Goal: Task Accomplishment & Management: Manage account settings

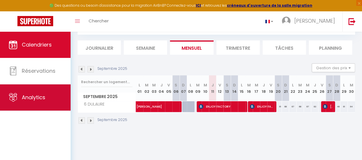
click at [40, 96] on span "Analytics" at bounding box center [34, 97] width 24 height 7
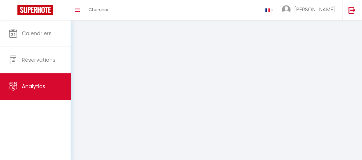
select select "2025"
select select "9"
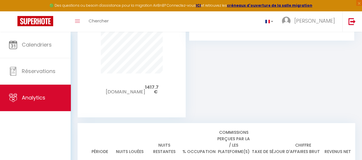
scroll to position [436, 0]
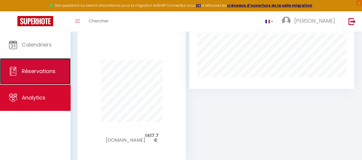
click at [42, 68] on span "Réservations" at bounding box center [39, 70] width 34 height 7
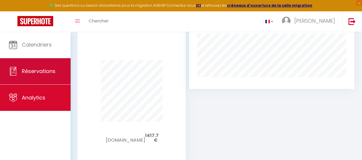
select select "not_cancelled"
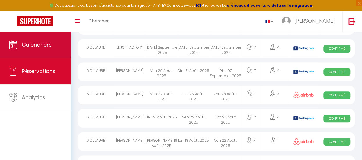
scroll to position [701, 0]
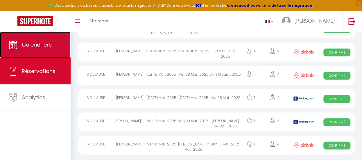
click at [48, 46] on span "Calendriers" at bounding box center [37, 44] width 30 height 7
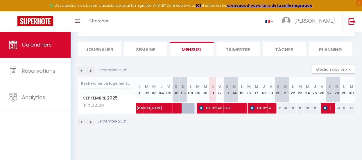
scroll to position [31, 0]
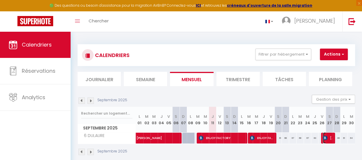
click at [323, 140] on span "[PERSON_NAME]" at bounding box center [328, 137] width 10 height 11
select select "OK"
select select "KO"
select select "0"
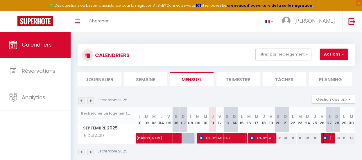
select select "1"
select select
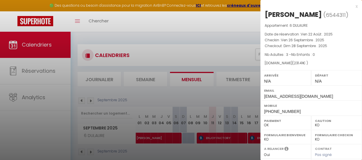
click at [214, 141] on div at bounding box center [181, 80] width 362 height 160
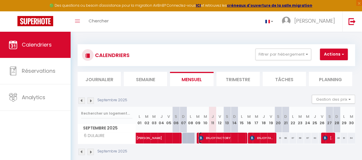
click at [213, 141] on span "ENJOY FACTORY" at bounding box center [222, 137] width 46 height 11
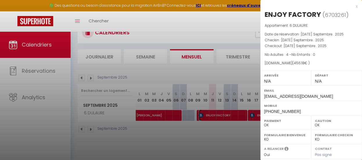
scroll to position [31, 0]
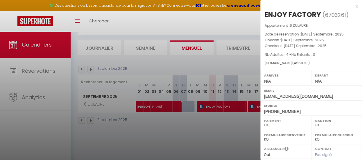
click at [253, 107] on div at bounding box center [181, 80] width 362 height 160
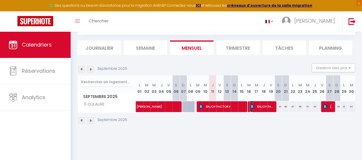
click at [252, 107] on span "ENJOY FACTORY" at bounding box center [262, 106] width 24 height 11
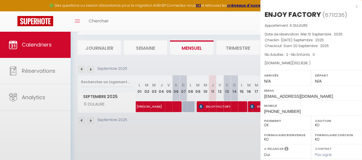
click at [251, 108] on div at bounding box center [181, 80] width 362 height 160
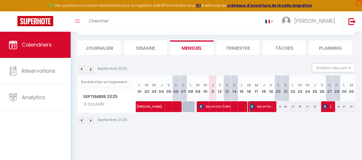
click at [251, 109] on span "ENJOY FACTORY" at bounding box center [262, 106] width 24 height 11
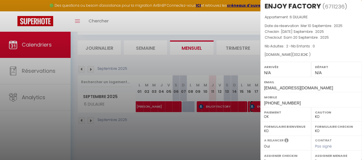
scroll to position [12, 0]
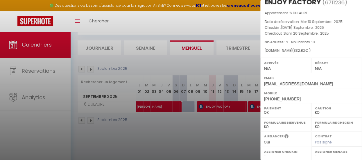
click at [211, 106] on div at bounding box center [181, 80] width 362 height 160
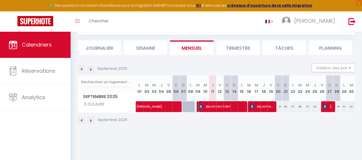
click at [213, 107] on span "ENJOY FACTORY" at bounding box center [222, 106] width 46 height 11
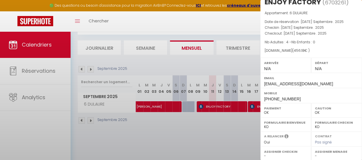
click at [213, 107] on div at bounding box center [181, 80] width 362 height 160
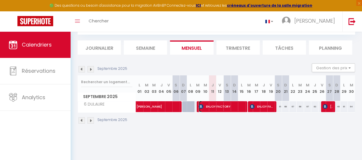
click at [213, 107] on span "ENJOY FACTORY" at bounding box center [222, 106] width 46 height 11
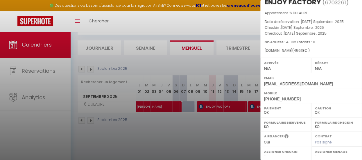
click at [253, 107] on div at bounding box center [181, 80] width 362 height 160
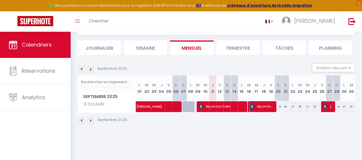
click at [253, 108] on span "ENJOY FACTORY" at bounding box center [262, 106] width 24 height 11
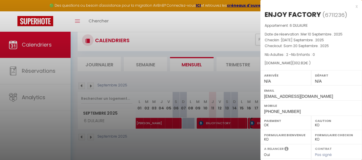
scroll to position [0, 0]
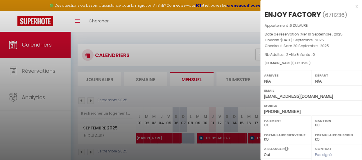
click at [245, 48] on div at bounding box center [181, 80] width 362 height 160
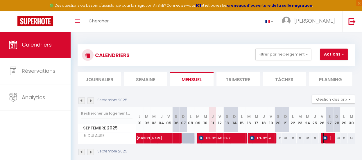
click at [323, 140] on span "[PERSON_NAME]" at bounding box center [328, 137] width 10 height 11
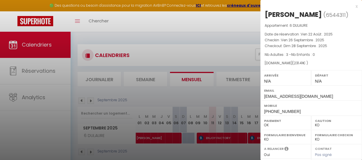
click at [221, 135] on div at bounding box center [181, 80] width 362 height 160
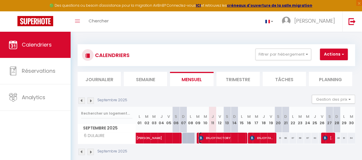
click at [221, 135] on span "ENJOY FACTORY" at bounding box center [222, 137] width 46 height 11
select select "OK"
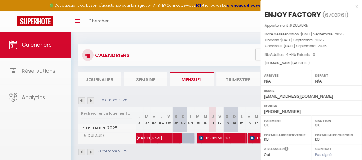
click at [221, 135] on div at bounding box center [181, 80] width 362 height 160
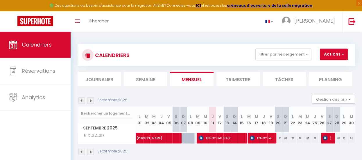
click at [221, 135] on body "🟢 Des questions ou besoin d'assistance pour la migration AirBnB? Connectez-vous…" at bounding box center [181, 112] width 362 height 160
click at [221, 135] on span "ENJOY FACTORY" at bounding box center [222, 137] width 46 height 11
